Goal: Find specific page/section: Find specific page/section

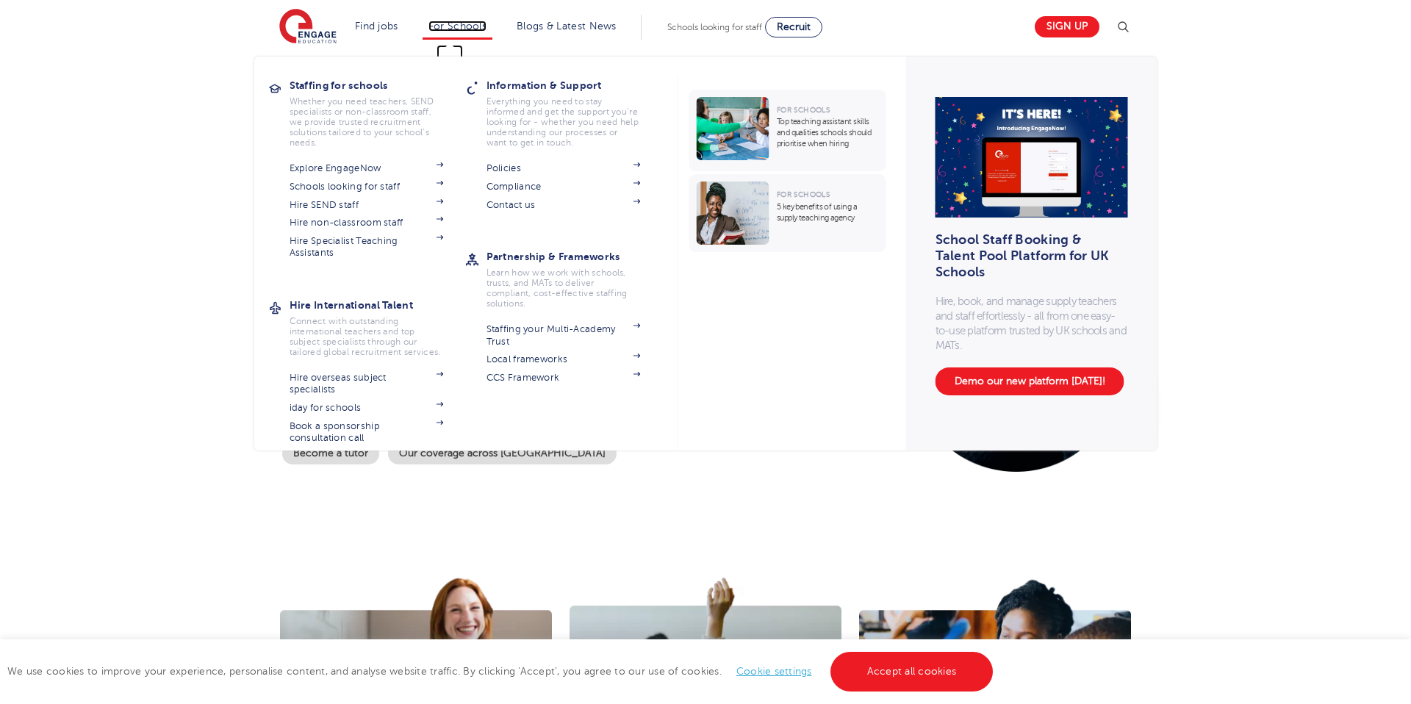
click at [461, 27] on link "For Schools" at bounding box center [457, 26] width 58 height 11
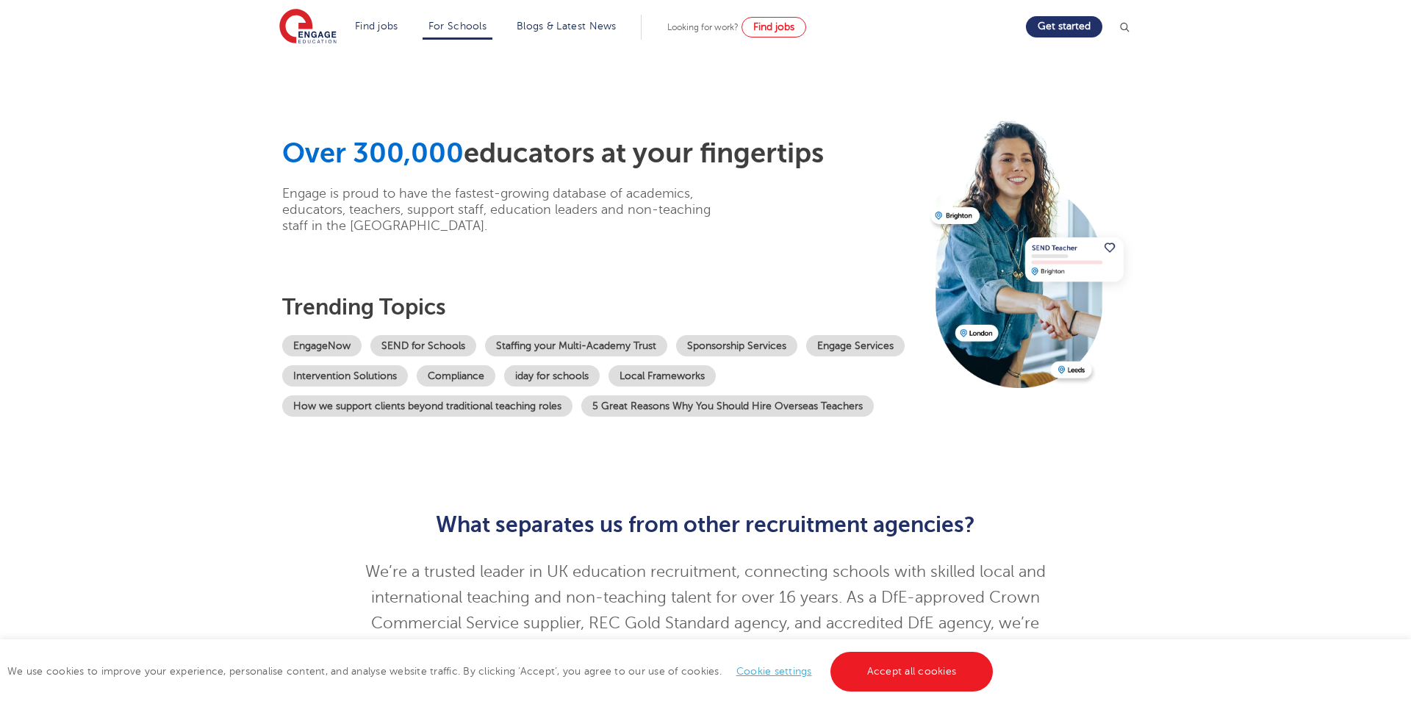
click at [242, 496] on div "What separates us from other recruitment agencies? We’re a trusted leader in UK…" at bounding box center [705, 583] width 1411 height 187
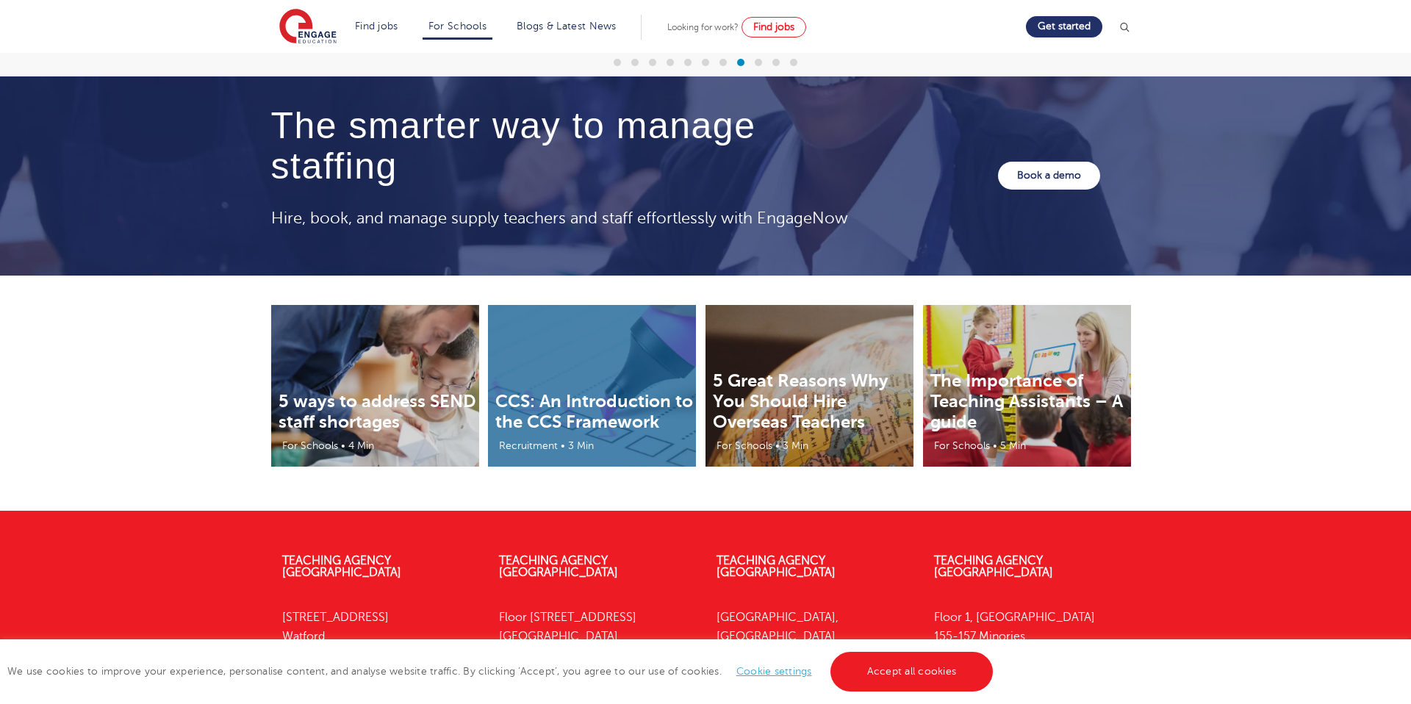
scroll to position [4567, 0]
